Goal: Information Seeking & Learning: Find specific fact

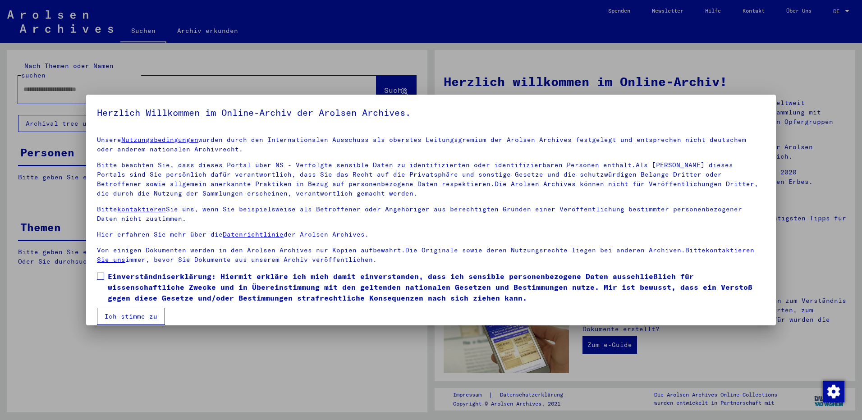
click at [101, 274] on span at bounding box center [100, 276] width 7 height 7
click at [130, 316] on button "Ich stimme zu" at bounding box center [131, 316] width 68 height 17
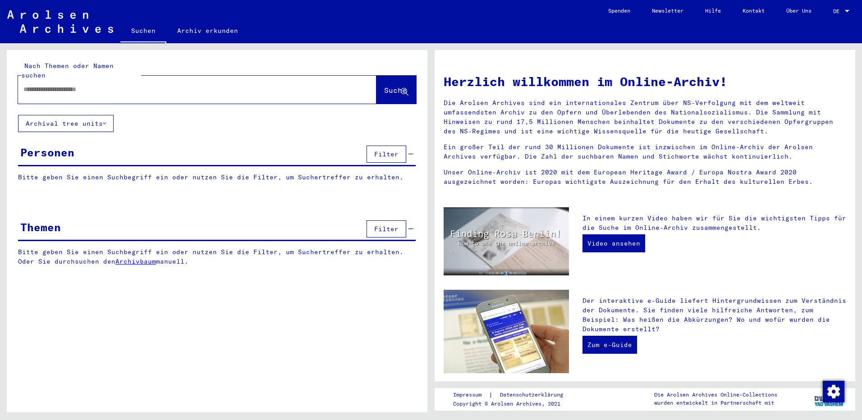
click at [73, 85] on input "text" at bounding box center [186, 89] width 326 height 9
click at [384, 86] on span "Suche" at bounding box center [395, 90] width 23 height 9
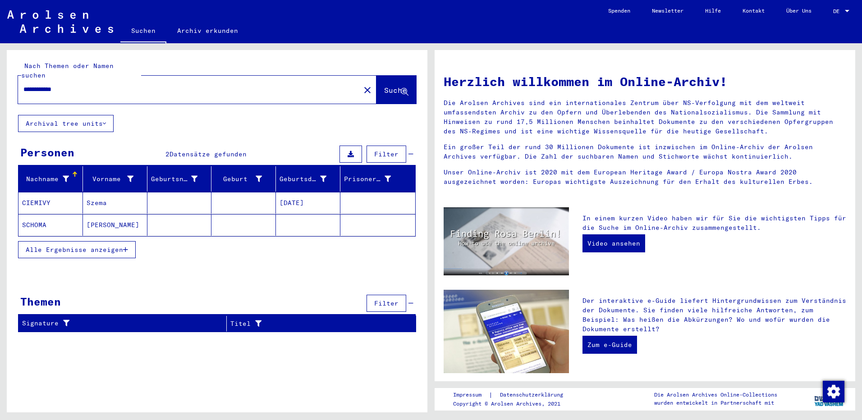
click at [37, 215] on mat-cell "SCHOMA" at bounding box center [50, 225] width 64 height 22
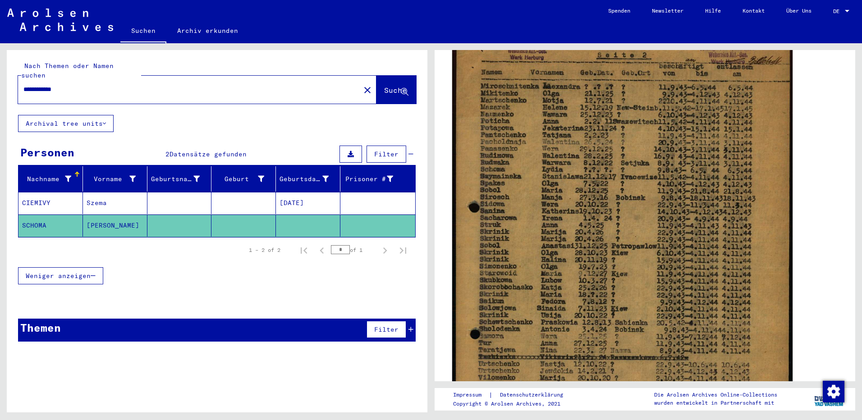
scroll to position [361, 0]
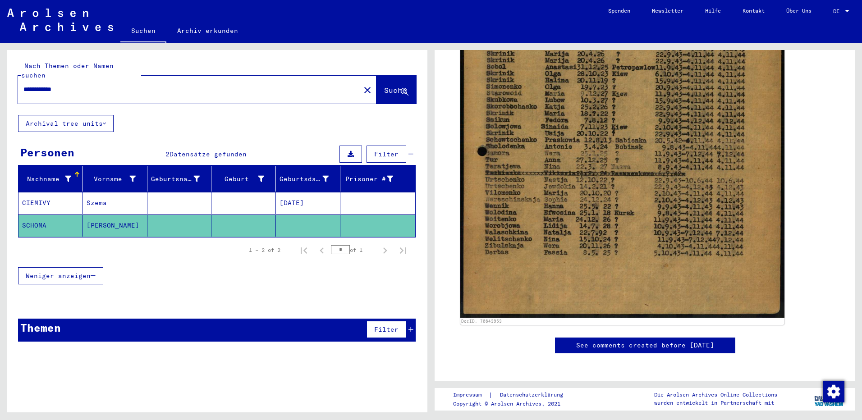
click at [39, 217] on mat-cell "SCHOMA" at bounding box center [50, 226] width 64 height 22
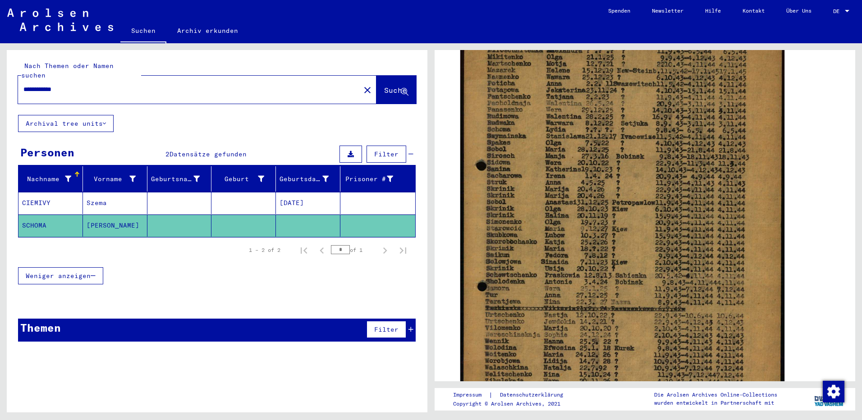
scroll to position [0, 0]
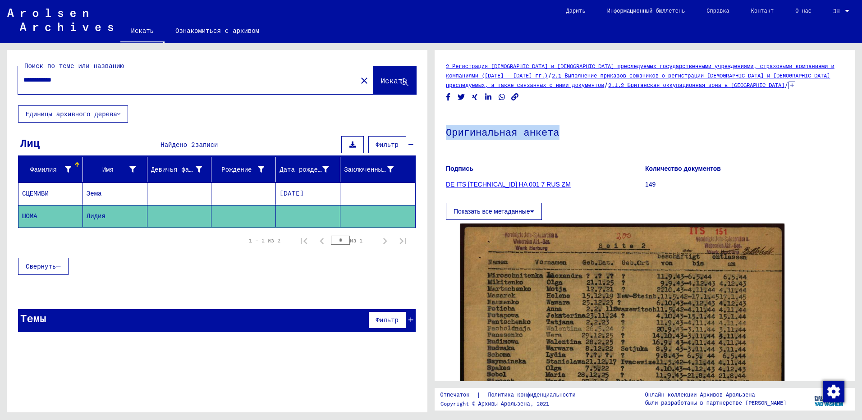
click at [855, 107] on div "2 Регистрация иностранцев и [DEMOGRAPHIC_DATA] преследуемых государственными уч…" at bounding box center [646, 227] width 431 height 369
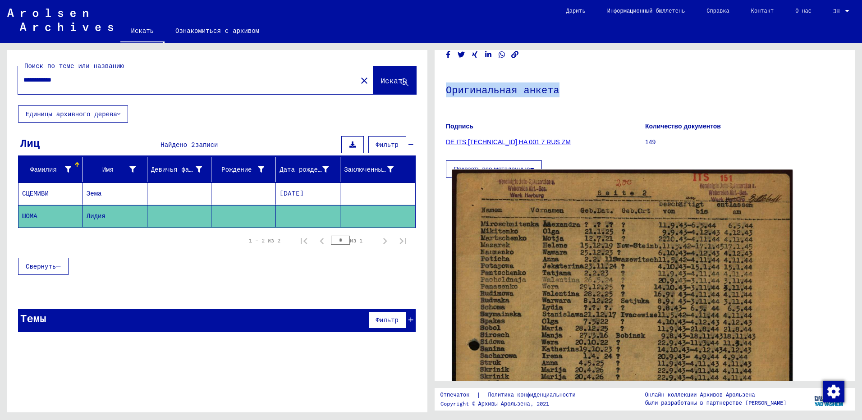
scroll to position [178, 0]
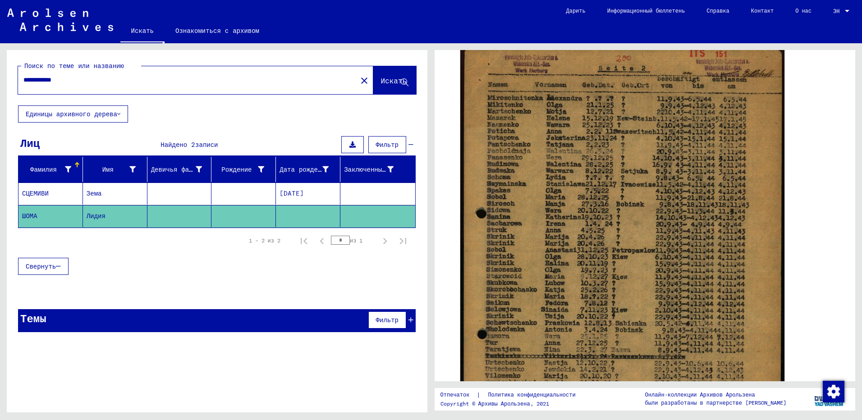
click at [122, 247] on div "1 – 2 из 2 * из 1" at bounding box center [217, 240] width 398 height 25
click at [59, 80] on input "**********" at bounding box center [187, 79] width 328 height 9
type input "******"
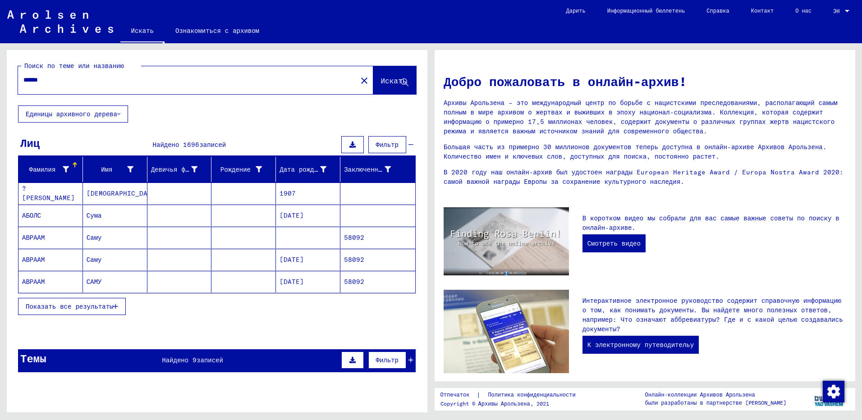
click at [49, 19] on img at bounding box center [60, 21] width 106 height 23
